Goal: Information Seeking & Learning: Learn about a topic

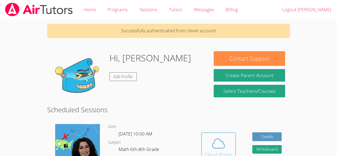
click at [219, 136] on icon at bounding box center [218, 143] width 15 height 15
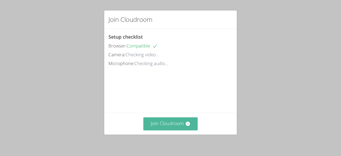
click at [155, 124] on button "Join Cloudroom" at bounding box center [170, 123] width 55 height 13
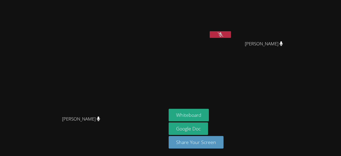
click at [231, 34] on button at bounding box center [220, 34] width 21 height 7
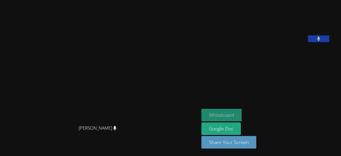
click at [242, 116] on button "Whiteboard" at bounding box center [221, 115] width 40 height 13
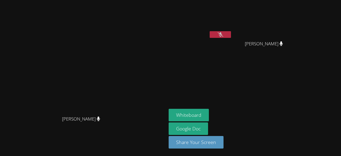
click at [231, 37] on button at bounding box center [220, 34] width 21 height 7
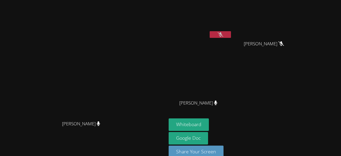
click at [231, 38] on button at bounding box center [220, 34] width 21 height 7
click at [231, 35] on button at bounding box center [220, 34] width 21 height 7
click at [231, 32] on button at bounding box center [220, 34] width 21 height 7
click at [297, 74] on div "[PERSON_NAME] [PERSON_NAME]" at bounding box center [233, 60] width 129 height 116
click at [2, 111] on video at bounding box center [83, 71] width 162 height 91
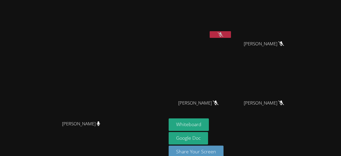
click at [231, 34] on button at bounding box center [220, 34] width 21 height 7
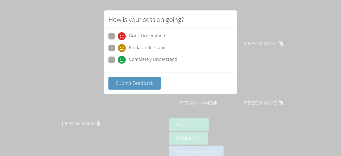
click at [118, 64] on span at bounding box center [118, 64] width 0 height 0
click at [118, 59] on input "Completely Understand" at bounding box center [120, 58] width 5 height 5
radio input "true"
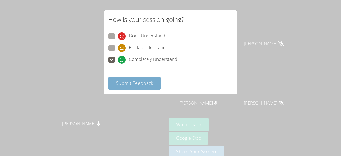
click at [130, 80] on span "Submit Feedback" at bounding box center [134, 83] width 37 height 6
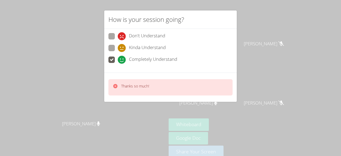
click at [108, 58] on div "Don't Understand Kinda Understand Completely Understand" at bounding box center [170, 51] width 133 height 44
click at [145, 86] on p "Thanks so much!" at bounding box center [135, 85] width 28 height 5
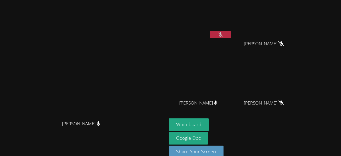
drag, startPoint x: 250, startPoint y: 29, endPoint x: 219, endPoint y: 33, distance: 31.2
click at [219, 33] on div "[PERSON_NAME] [PERSON_NAME] [PERSON_NAME] Bennhail [PERSON_NAME]" at bounding box center [233, 60] width 129 height 116
click at [219, 33] on button at bounding box center [220, 34] width 21 height 7
click at [231, 35] on button at bounding box center [220, 34] width 21 height 7
